Goal: Task Accomplishment & Management: Manage account settings

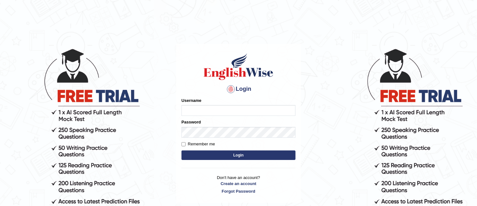
type input "TAKhalid"
click at [233, 153] on button "Login" at bounding box center [238, 154] width 114 height 9
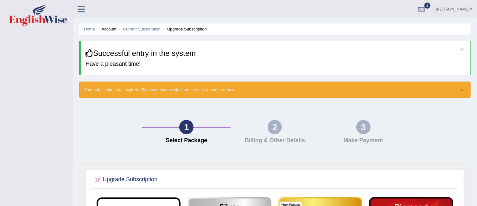
click at [449, 10] on link "[PERSON_NAME]" at bounding box center [454, 8] width 46 height 16
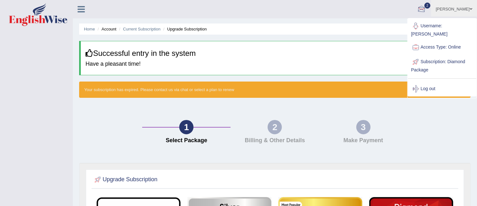
click at [426, 11] on div at bounding box center [421, 9] width 9 height 9
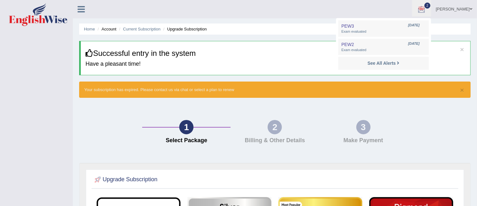
click at [122, 57] on h3 "Successful entry in the system" at bounding box center [275, 53] width 380 height 8
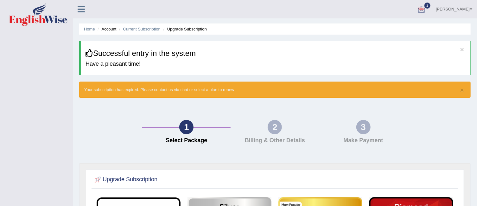
click at [106, 29] on li "Account" at bounding box center [106, 29] width 20 height 6
click at [87, 29] on link "Home" at bounding box center [89, 29] width 11 height 5
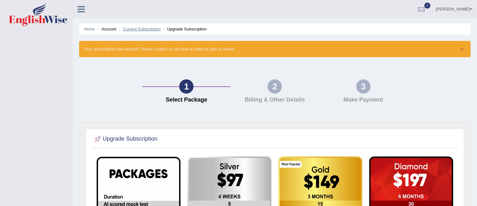
click at [147, 29] on link "Current Subscription" at bounding box center [142, 29] width 38 height 5
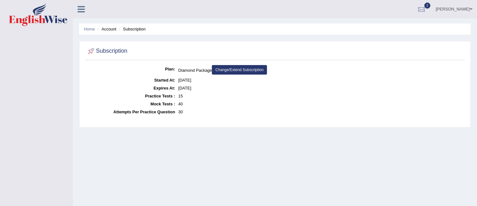
click at [78, 8] on icon at bounding box center [81, 9] width 7 height 8
